Goal: Task Accomplishment & Management: Use online tool/utility

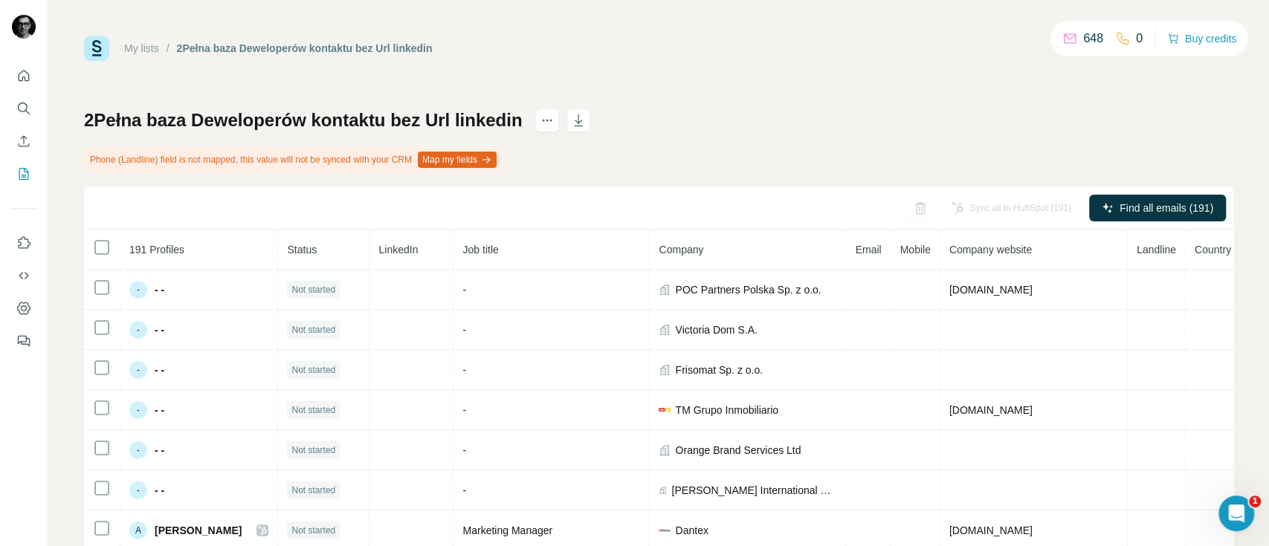
scroll to position [1689, 0]
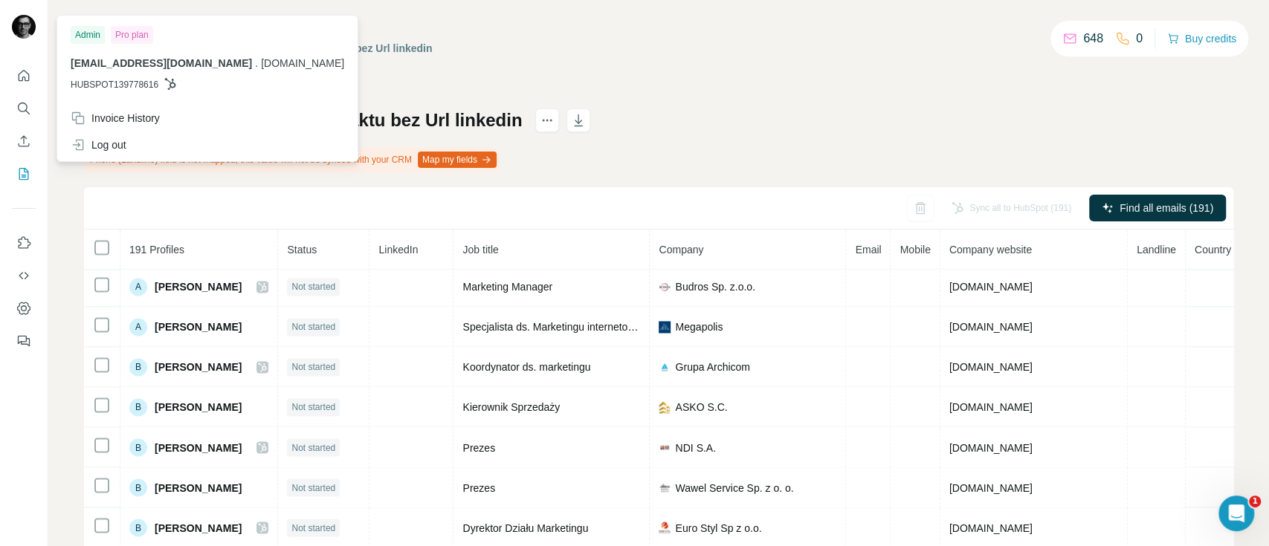
click at [28, 28] on img at bounding box center [24, 27] width 24 height 24
click at [100, 146] on div "Log out" at bounding box center [99, 145] width 56 height 15
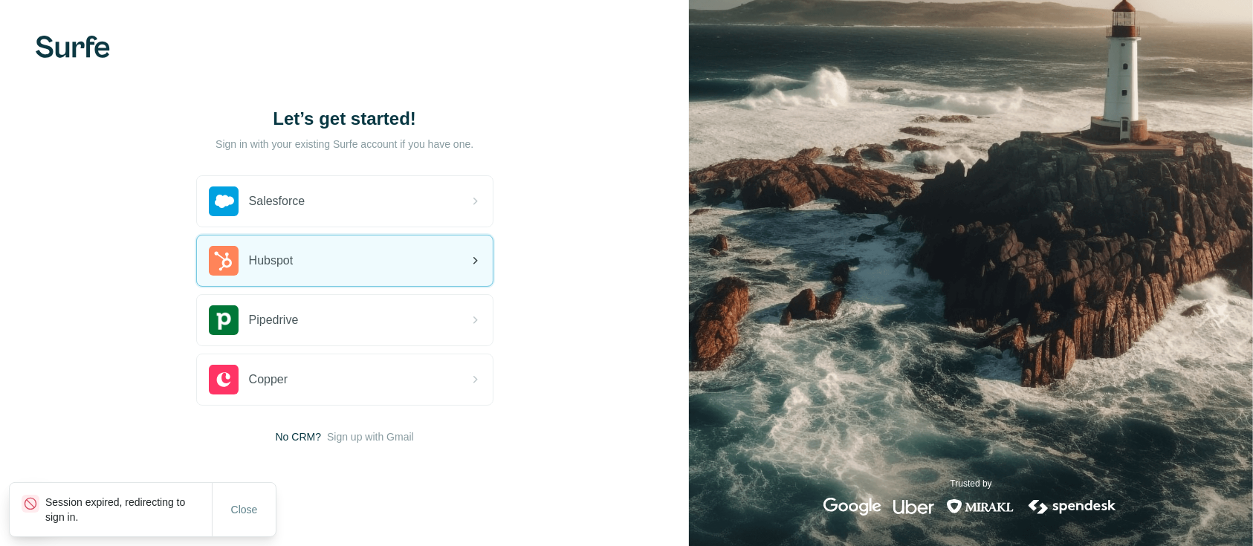
click at [393, 261] on div "Hubspot" at bounding box center [345, 261] width 296 height 51
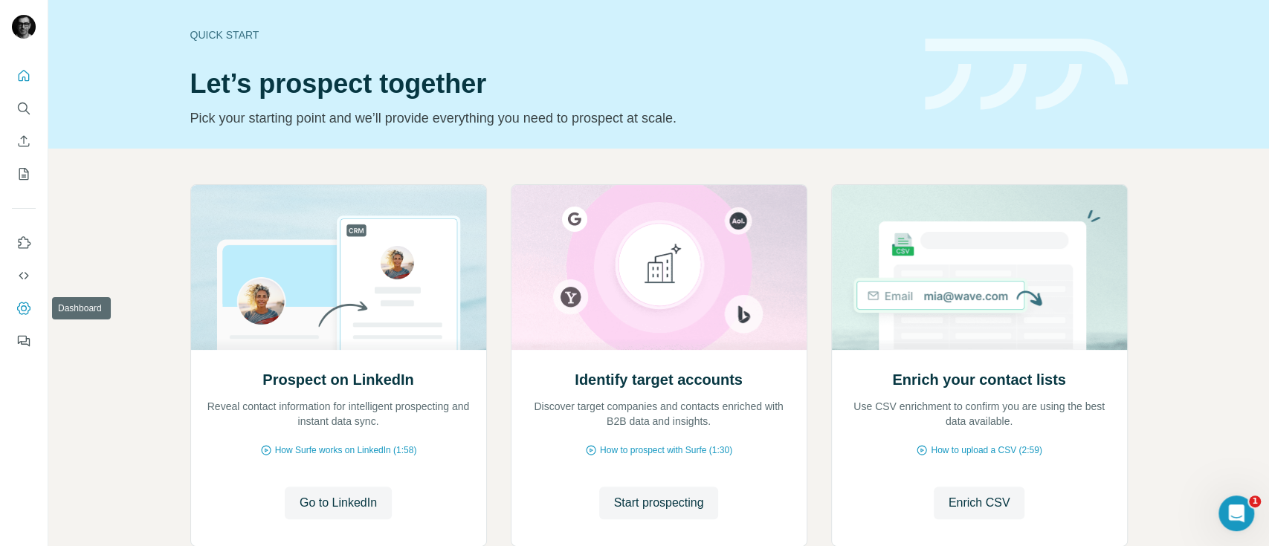
click at [28, 313] on icon "Dashboard" at bounding box center [23, 308] width 15 height 15
click at [24, 305] on icon "Dashboard" at bounding box center [23, 308] width 15 height 15
click at [26, 309] on icon "Dashboard" at bounding box center [24, 309] width 6 height 6
